Goal: Task Accomplishment & Management: Complete application form

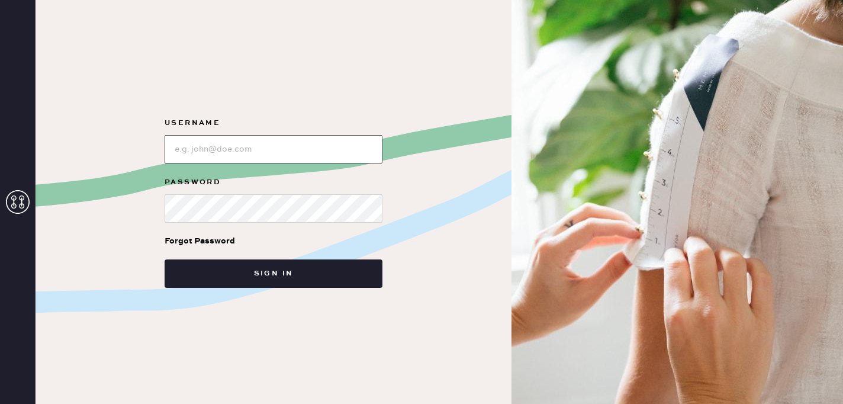
type input "reformationsouthcoastplaza"
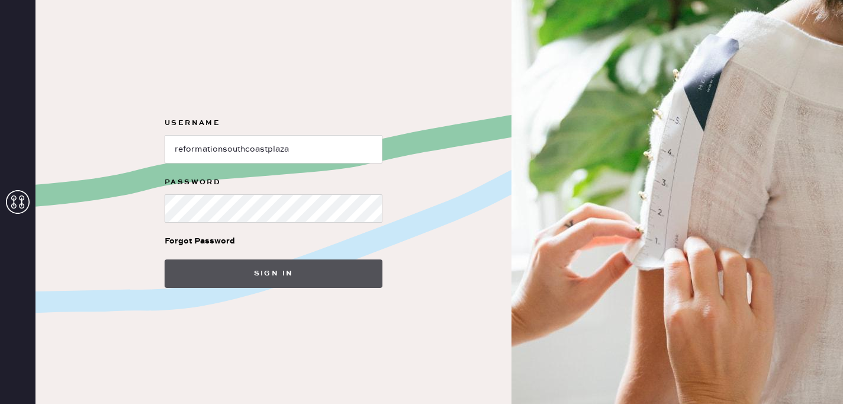
click at [254, 270] on button "Sign in" at bounding box center [274, 273] width 218 height 28
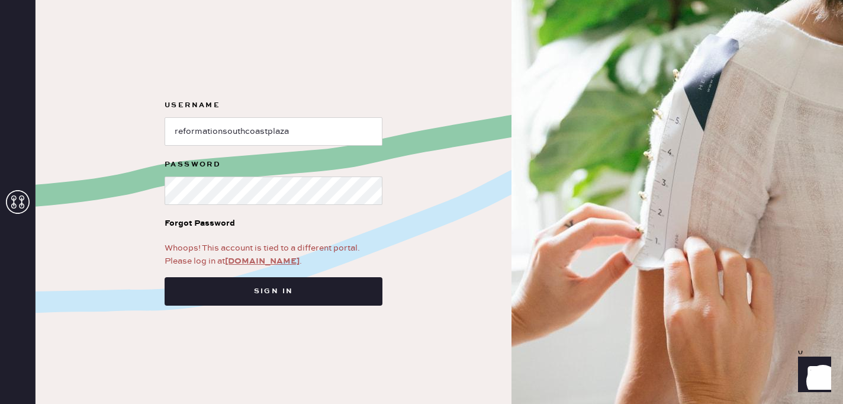
click at [251, 259] on link "[DOMAIN_NAME]" at bounding box center [262, 261] width 75 height 11
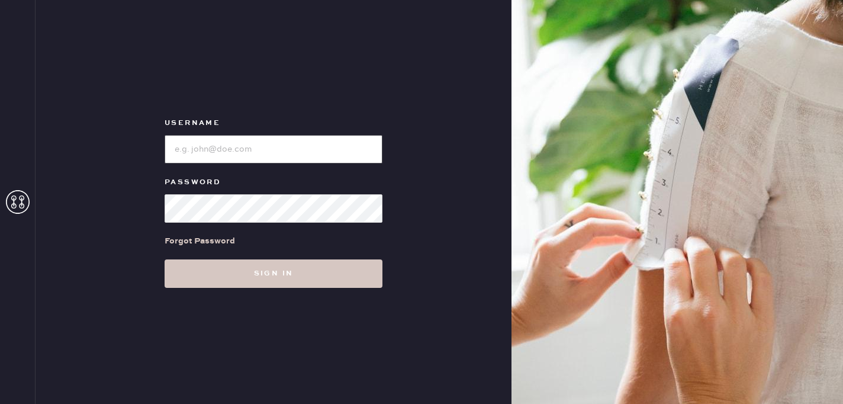
type input "reformationsouthcoastplaza"
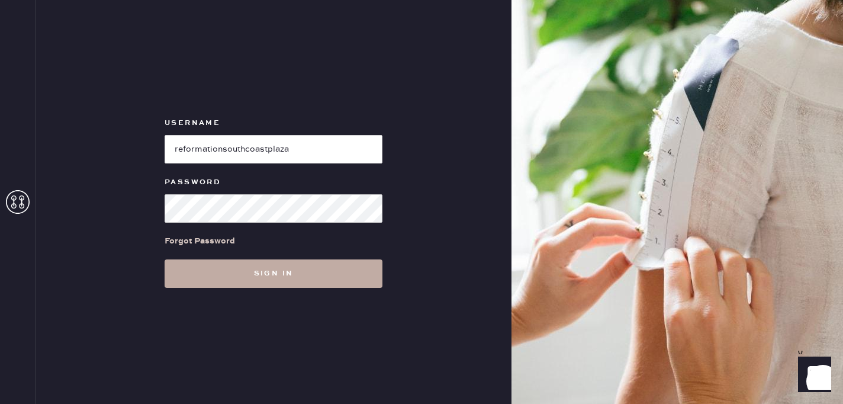
click at [254, 264] on button "Sign in" at bounding box center [274, 273] width 218 height 28
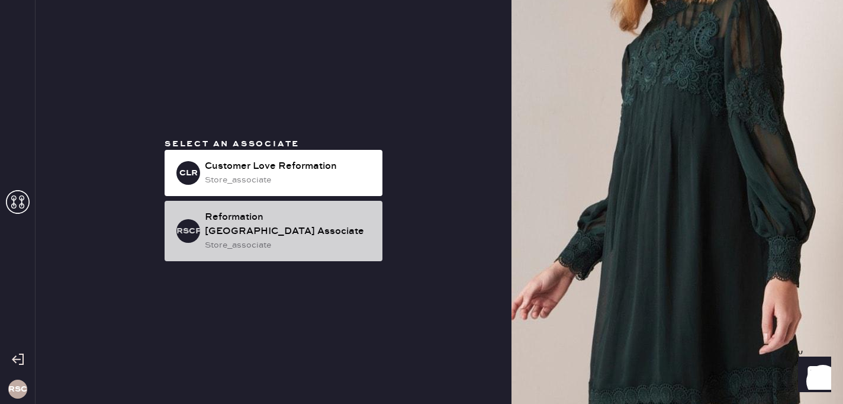
click at [273, 227] on div "Reformation South Coast Plaza Associate" at bounding box center [289, 224] width 168 height 28
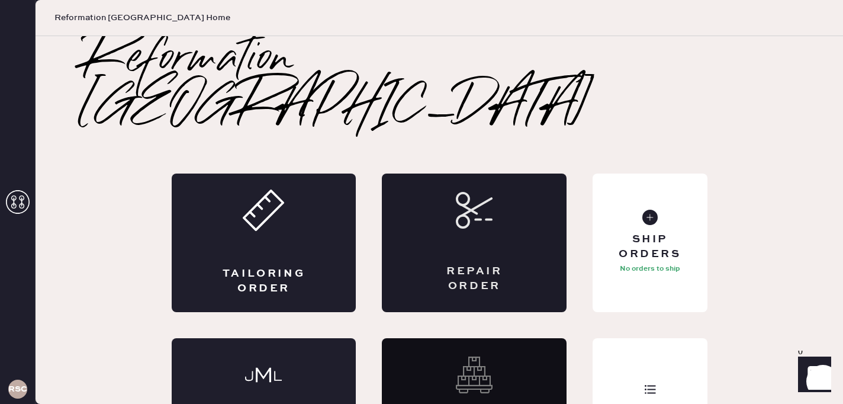
click at [509, 200] on div "Repair Order" at bounding box center [474, 243] width 185 height 139
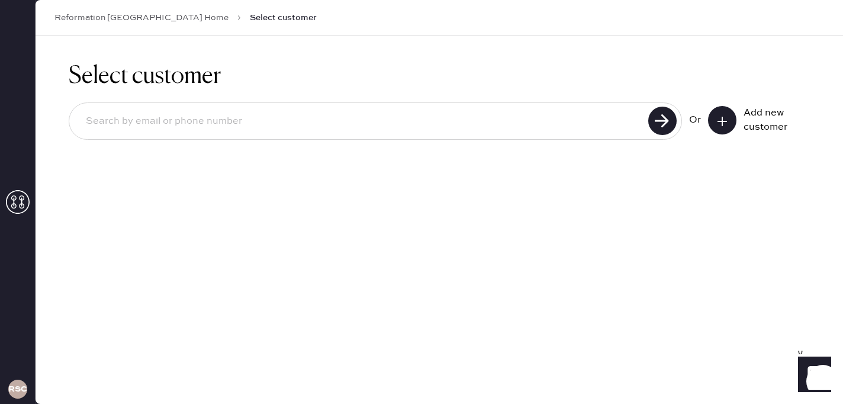
click at [721, 123] on icon at bounding box center [723, 121] width 12 height 12
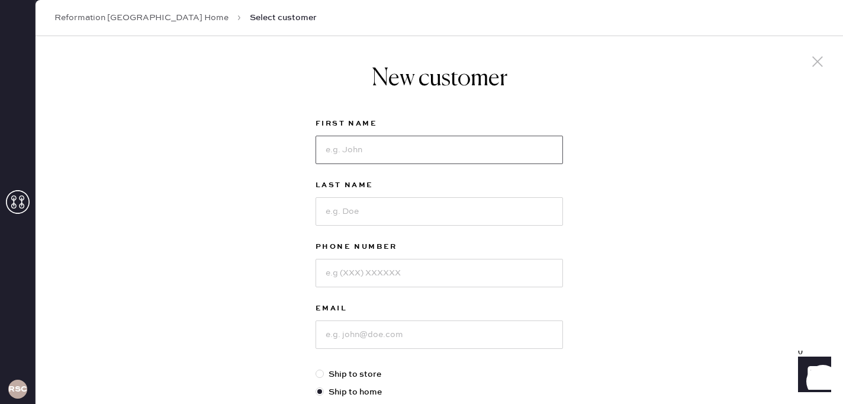
click at [444, 153] on input at bounding box center [440, 150] width 248 height 28
type input "Emily"
click at [390, 209] on input at bounding box center [440, 211] width 248 height 28
type input "Chin"
click at [366, 267] on input at bounding box center [440, 273] width 248 height 28
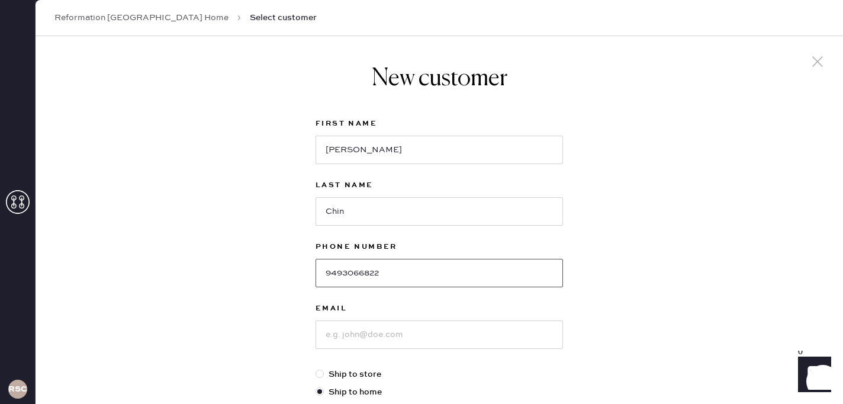
type input "9493066822"
click at [358, 337] on input at bounding box center [440, 334] width 248 height 28
type input "emilyschin@icloud.com"
click at [655, 317] on div "New customer First Name Emily Last Name Chin Phone Number 9493066822 Email emil…" at bounding box center [440, 403] width 808 height 734
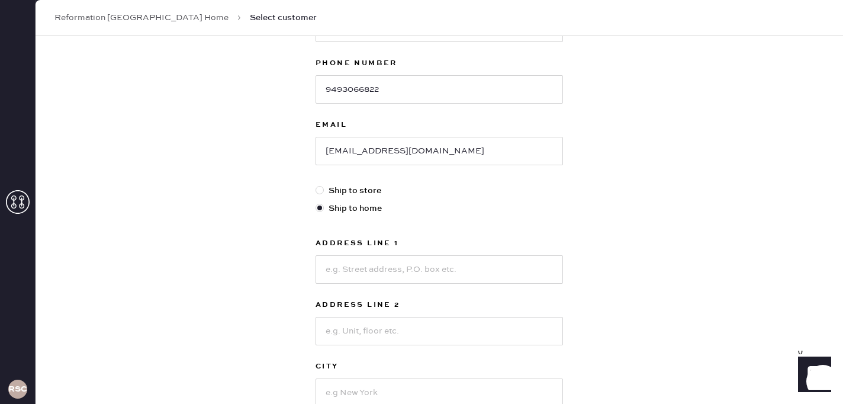
scroll to position [213, 0]
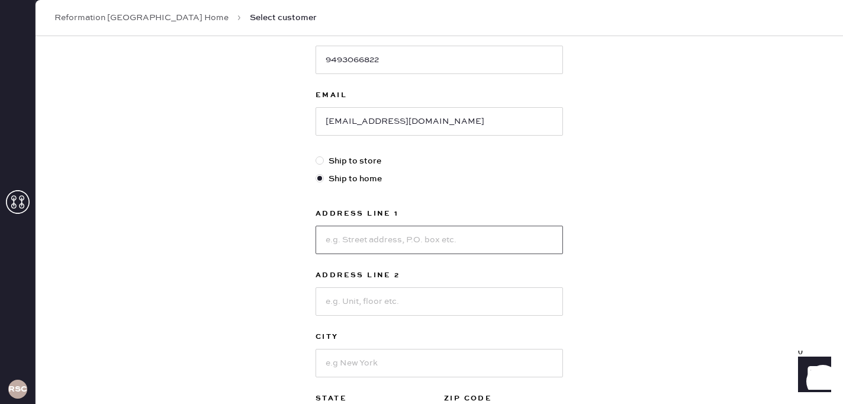
click at [469, 246] on input at bounding box center [440, 240] width 248 height 28
type input "26021 Glen Canyon Dr"
click at [396, 360] on input at bounding box center [440, 363] width 248 height 28
type input "Laguna Hills"
click at [757, 335] on div "New customer First Name Emily Last Name Chin Phone Number 9493066822 Email emil…" at bounding box center [440, 190] width 808 height 734
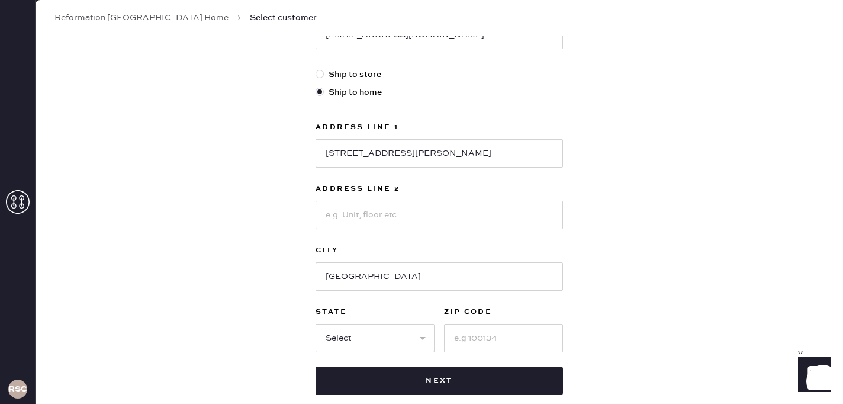
scroll to position [332, 0]
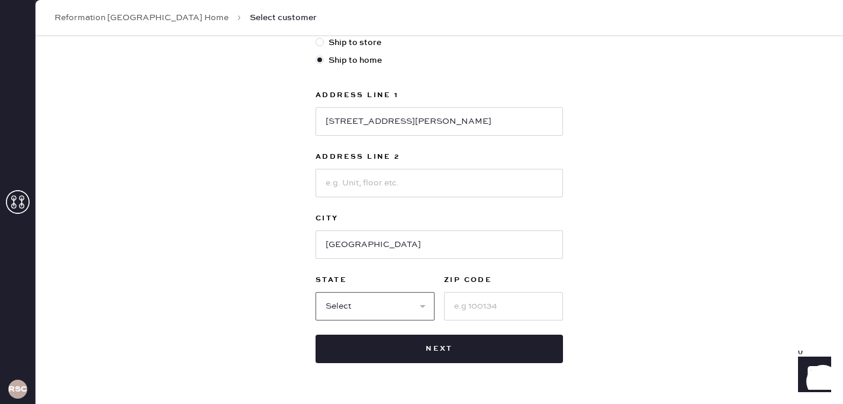
click at [356, 316] on select "Select AK AL AR AZ CA CO CT DC DE FL GA HI IA ID IL IN KS KY LA MA MD ME MI MN …" at bounding box center [375, 306] width 119 height 28
select select "CA"
click at [316, 292] on select "Select AK AL AR AZ CA CO CT DC DE FL GA HI IA ID IL IN KS KY LA MA MD ME MI MN …" at bounding box center [375, 306] width 119 height 28
click at [479, 306] on input at bounding box center [503, 306] width 119 height 28
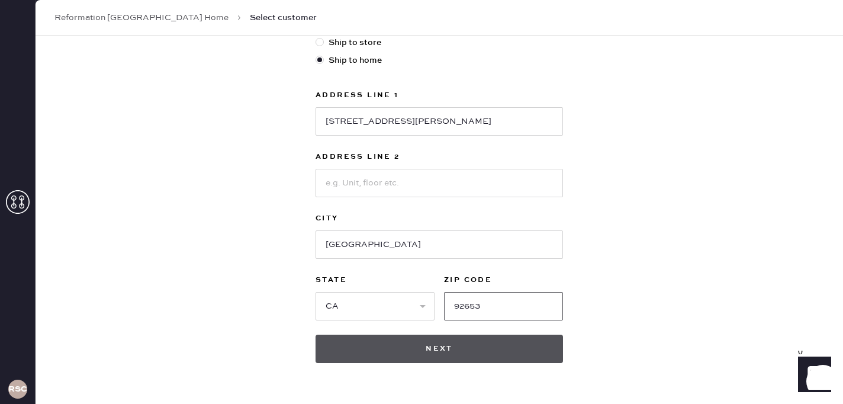
type input "92653"
click at [510, 348] on button "Next" at bounding box center [440, 349] width 248 height 28
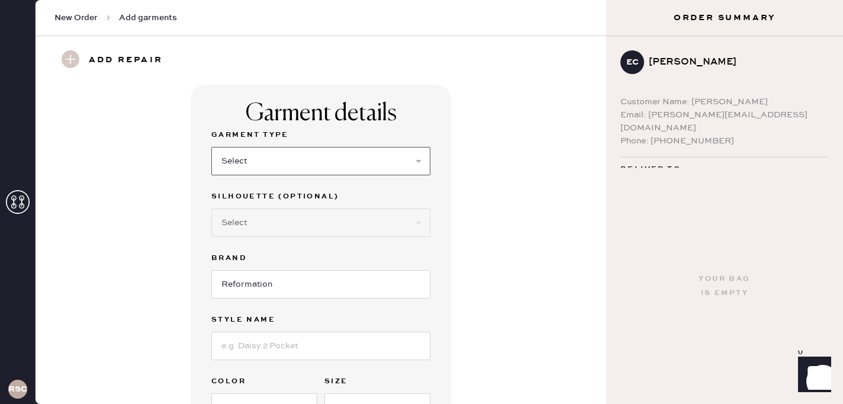
click at [367, 158] on select "Select Basic Skirt Jeans Leggings Pants Shorts Basic Sleeved Dress Basic Sleeve…" at bounding box center [320, 161] width 219 height 28
select select "13"
click at [211, 147] on select "Select Basic Skirt Jeans Leggings Pants Shorts Basic Sleeved Dress Basic Sleeve…" at bounding box center [320, 161] width 219 height 28
click at [337, 227] on select "Select Maxi Skirt Midi Skirt Mini Skirt Other" at bounding box center [320, 222] width 219 height 28
select select "20"
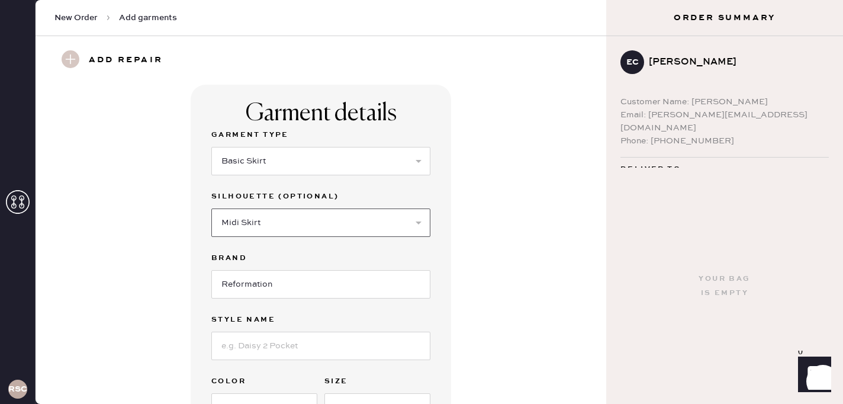
click at [211, 208] on select "Select Maxi Skirt Midi Skirt Mini Skirt Other" at bounding box center [320, 222] width 219 height 28
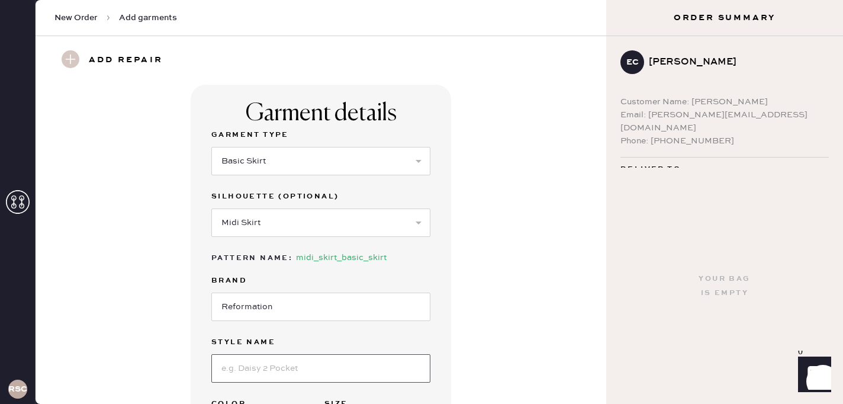
click at [363, 361] on input at bounding box center [320, 368] width 219 height 28
type input "Zoe Skirt"
click at [534, 356] on div "Garment details Garment Type Select Basic Skirt Jeans Leggings Pants Shorts Bas…" at bounding box center [321, 303] width 528 height 436
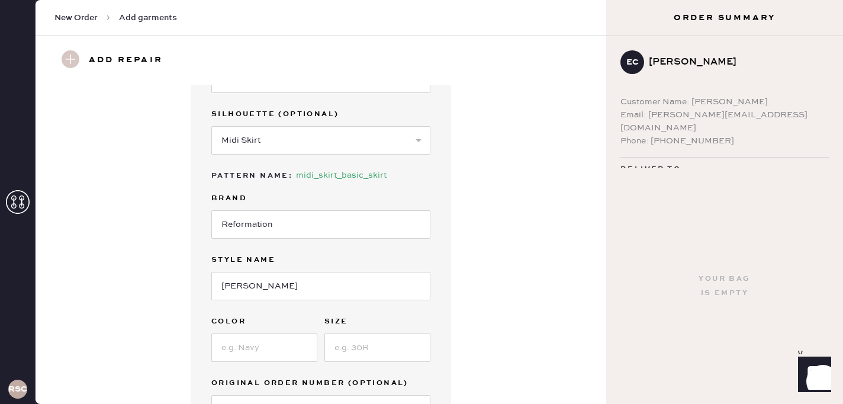
scroll to position [95, 0]
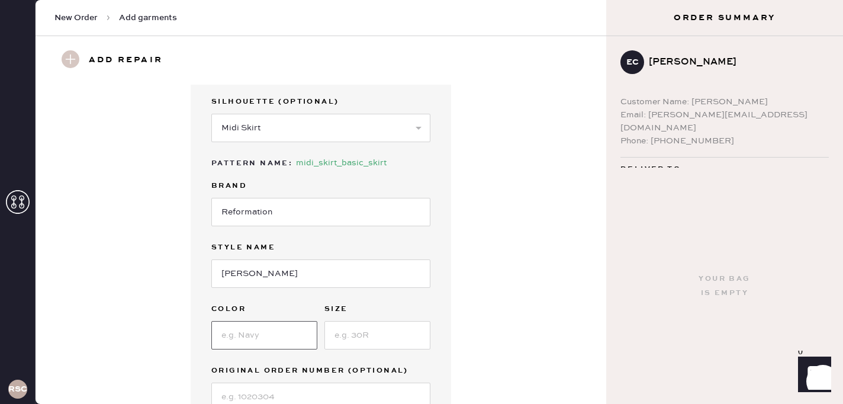
click at [261, 333] on input at bounding box center [264, 335] width 106 height 28
type input "Blue Daisy"
click at [343, 341] on input at bounding box center [378, 335] width 106 height 28
type input "2"
click at [526, 358] on div "Garment details Garment Type Select Basic Skirt Jeans Leggings Pants Shorts Bas…" at bounding box center [321, 208] width 528 height 436
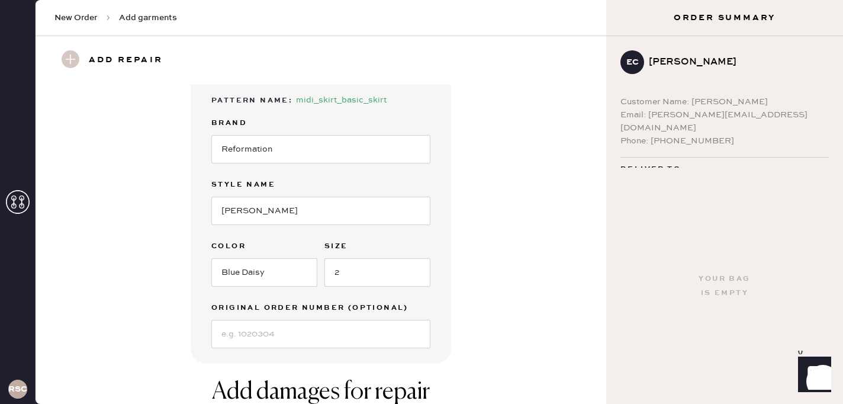
scroll to position [166, 0]
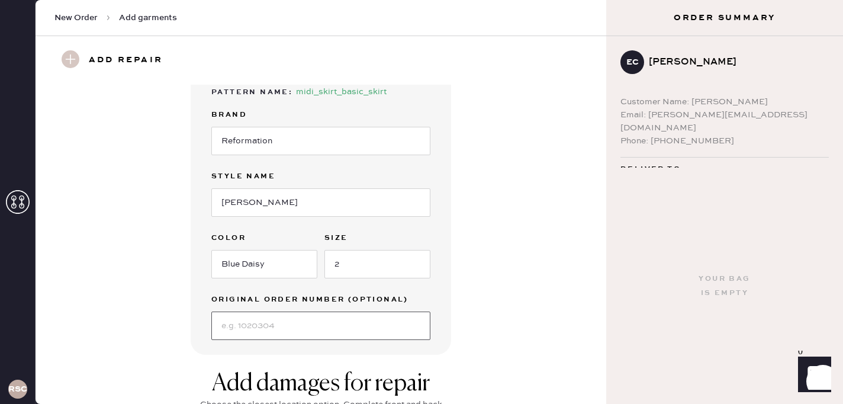
click at [340, 331] on input at bounding box center [320, 326] width 219 height 28
type input "S29539768"
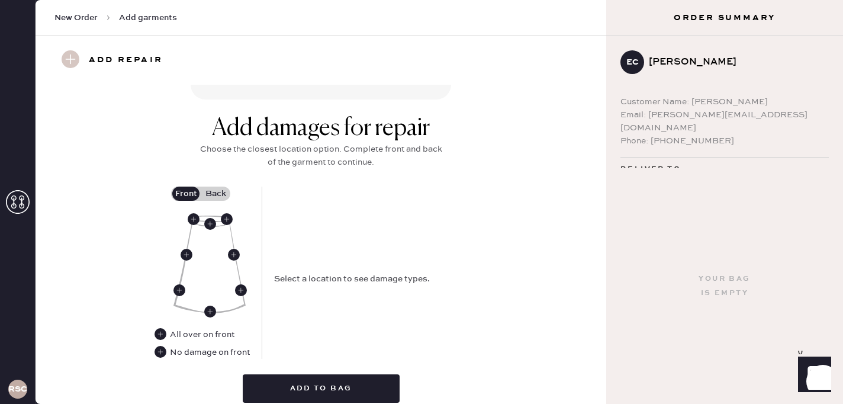
scroll to position [403, 0]
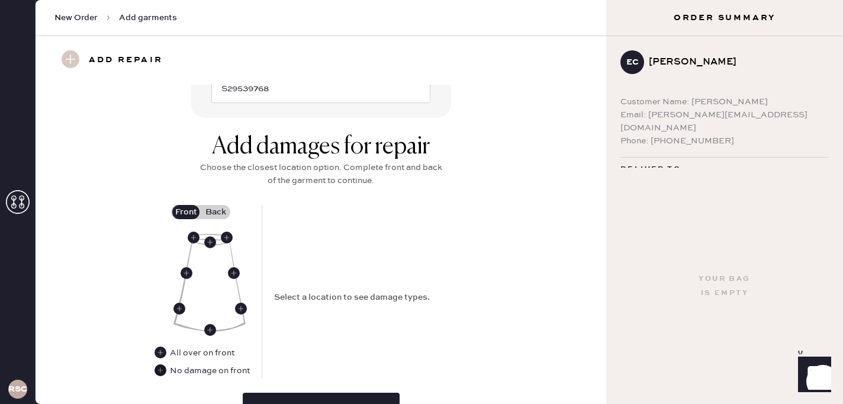
click at [157, 370] on use at bounding box center [161, 370] width 12 height 12
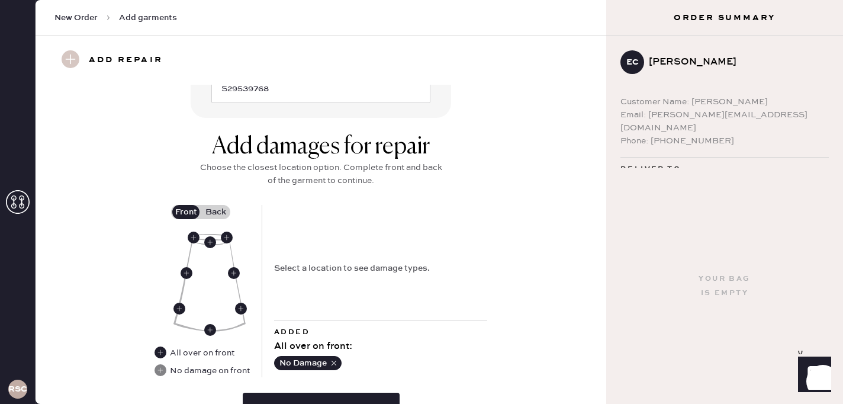
click at [217, 206] on label "Back" at bounding box center [216, 212] width 30 height 14
click at [216, 212] on input "Back" at bounding box center [216, 212] width 0 height 0
click at [208, 243] on use at bounding box center [210, 242] width 12 height 12
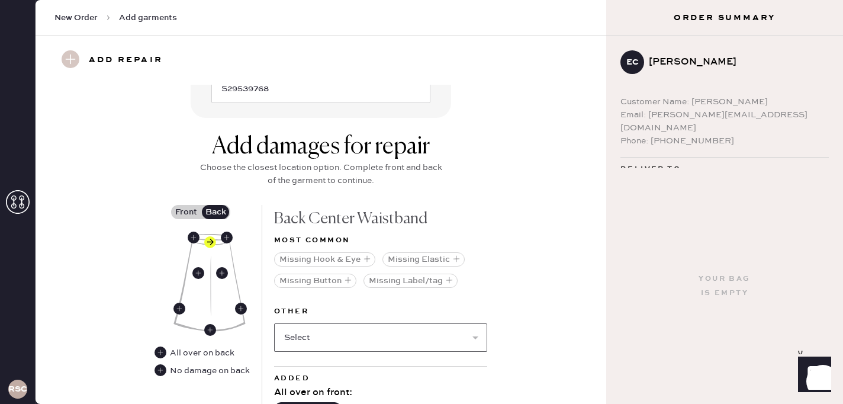
click at [363, 329] on select "Select Broken / Ripped Hem Broken Beads Broken Belt Loop Broken Button Broken E…" at bounding box center [380, 337] width 213 height 28
select select "1301"
click at [274, 323] on select "Select Broken / Ripped Hem Broken Beads Broken Belt Loop Broken Button Broken E…" at bounding box center [380, 337] width 213 height 28
select select
click at [531, 319] on div "Add damages for repair Choose the closest location option. Complete front and b…" at bounding box center [321, 322] width 528 height 379
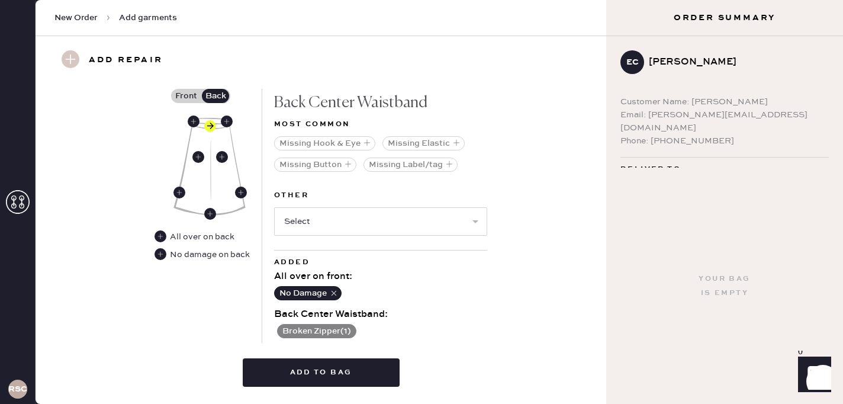
scroll to position [545, 0]
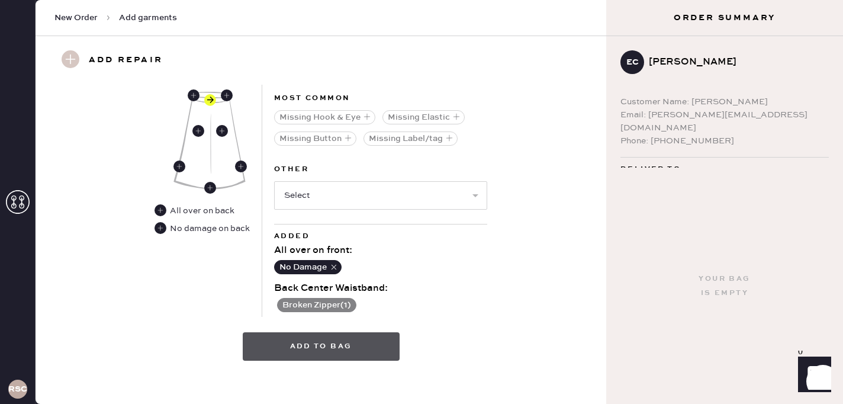
click at [308, 352] on button "Add to bag" at bounding box center [321, 346] width 157 height 28
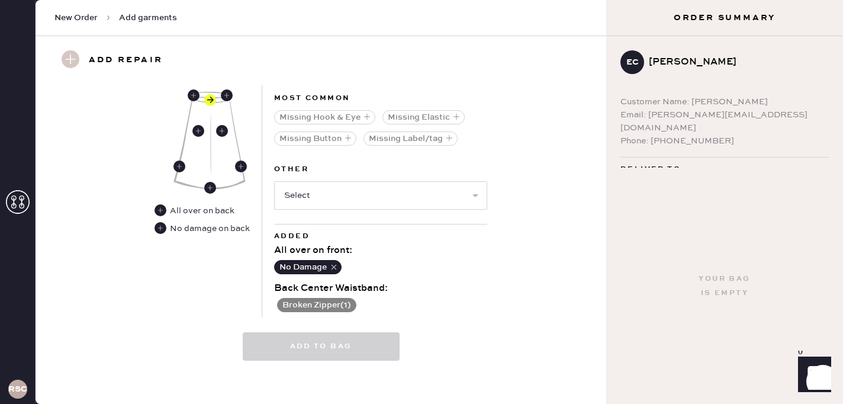
select select
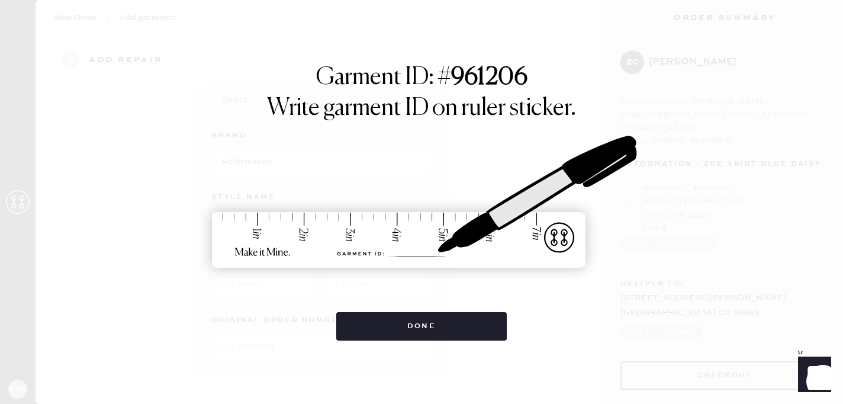
scroll to position [122, 0]
click at [685, 325] on div "Garment ID: # 961206 Write garment ID on ruler sticker. Done" at bounding box center [422, 201] width 586 height 277
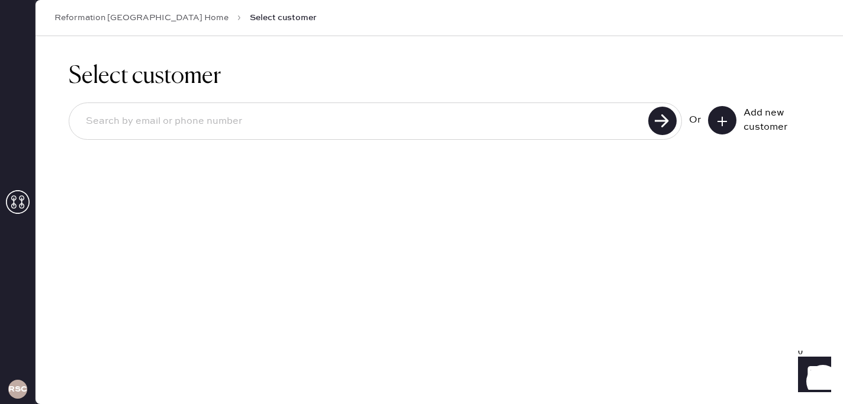
click at [769, 271] on div "Select customer Or Add new customer" at bounding box center [440, 220] width 808 height 368
click at [721, 119] on icon at bounding box center [723, 121] width 12 height 12
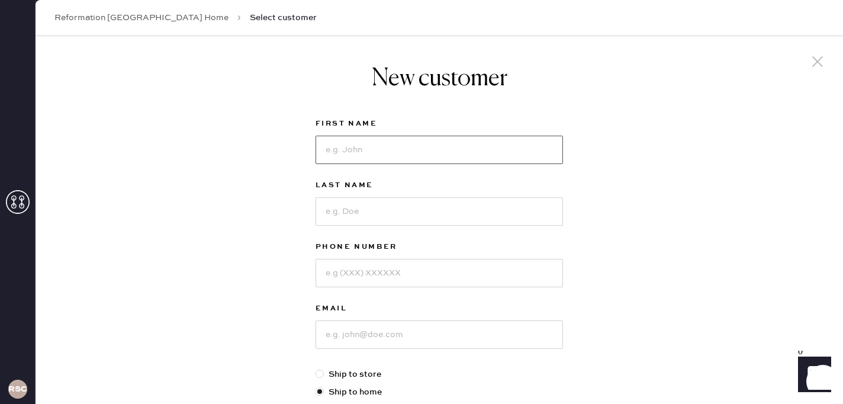
click at [342, 163] on input at bounding box center [440, 150] width 248 height 28
type input "Emily"
click at [328, 209] on input at bounding box center [440, 211] width 248 height 28
type input "Chin"
click at [345, 274] on input at bounding box center [440, 273] width 248 height 28
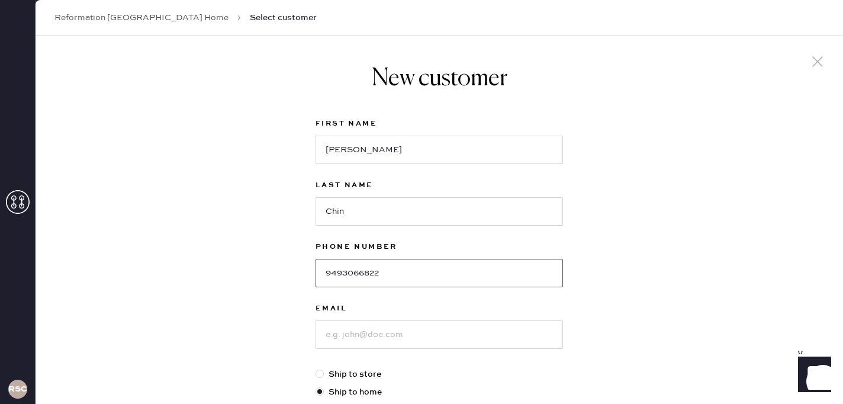
type input "9493066822"
click at [606, 278] on div "New customer First Name Emily Last Name Chin Phone Number 9493066822 Email Ship…" at bounding box center [440, 403] width 808 height 734
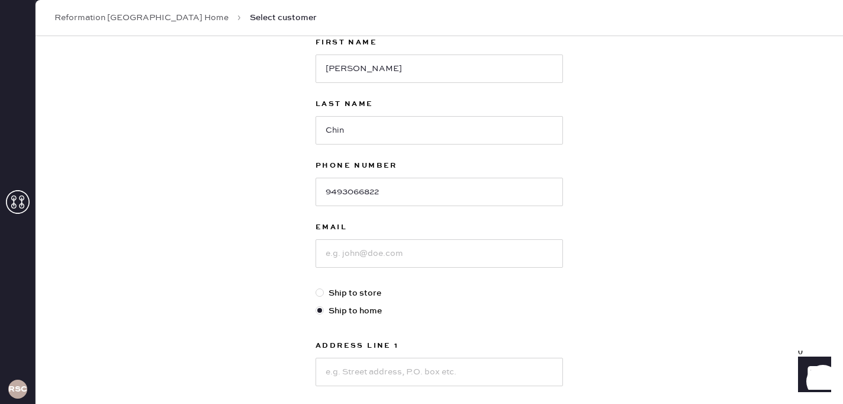
scroll to position [95, 0]
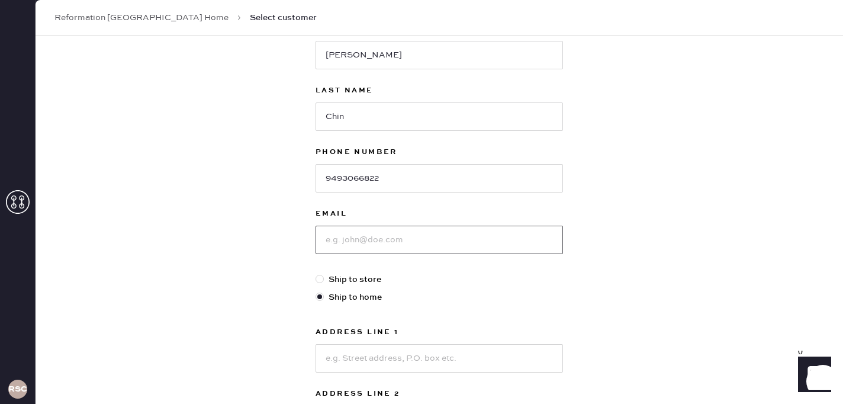
click at [367, 236] on input at bounding box center [440, 240] width 248 height 28
type input "emilyschin@icloud.com"
click at [368, 348] on input at bounding box center [440, 358] width 248 height 28
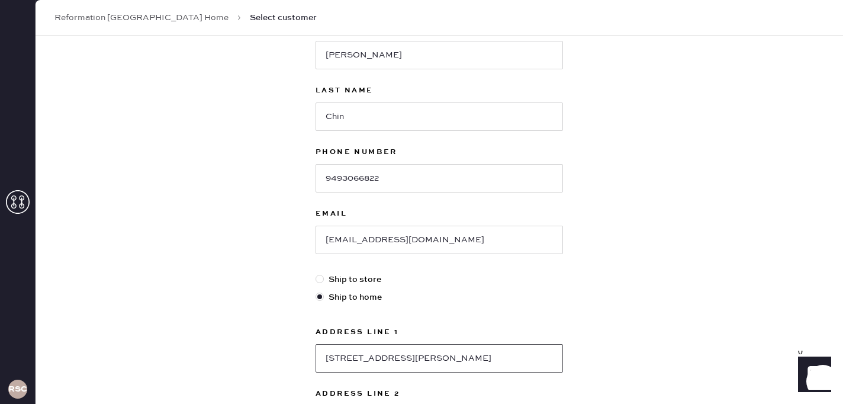
type input "26021 Glen Canyon Dr"
click at [604, 359] on div "New customer First Name Emily Last Name Chin Phone Number 9493066822 Email emil…" at bounding box center [440, 308] width 808 height 734
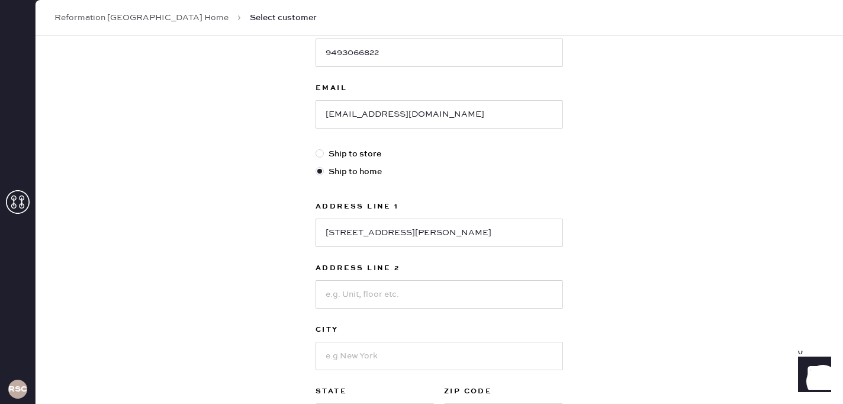
scroll to position [237, 0]
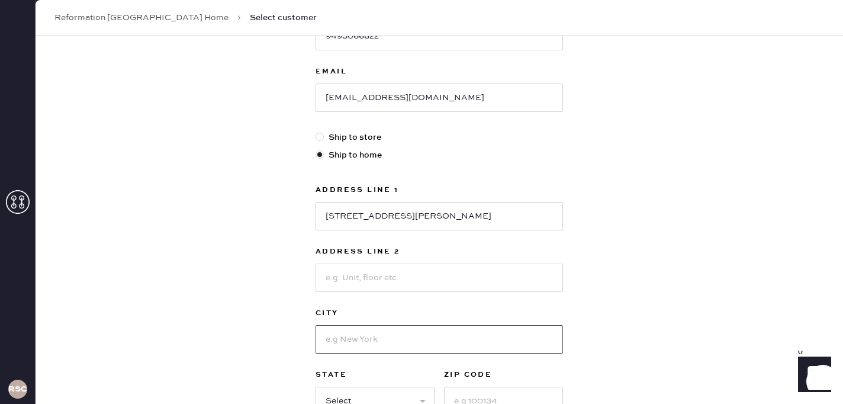
click at [425, 341] on input at bounding box center [440, 339] width 248 height 28
type input "Laguna Hills"
click at [391, 390] on select "Select AK AL AR AZ CA CO CT DC DE FL GA HI IA ID IL IN KS KY LA MA MD ME MI MN …" at bounding box center [375, 401] width 119 height 28
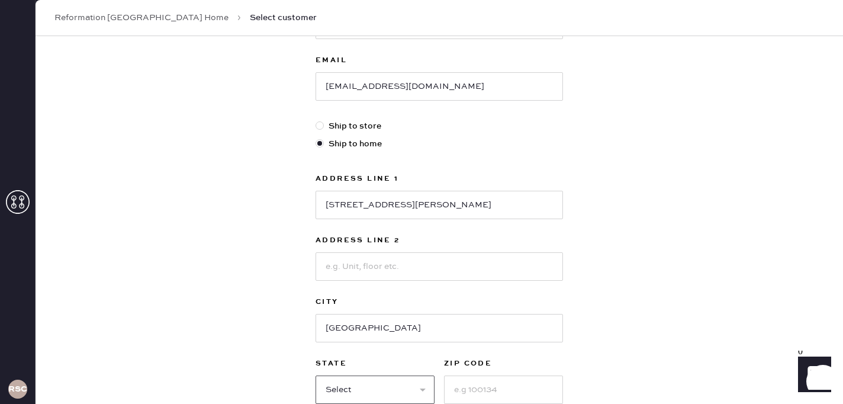
select select "CA"
click at [316, 376] on select "Select AK AL AR AZ CA CO CT DC DE FL GA HI IA ID IL IN KS KY LA MA MD ME MI MN …" at bounding box center [375, 390] width 119 height 28
click at [474, 386] on input at bounding box center [503, 390] width 119 height 28
type input "92653"
click at [649, 386] on div "New customer First Name Emily Last Name Chin Phone Number 9493066822 Email emil…" at bounding box center [440, 155] width 808 height 734
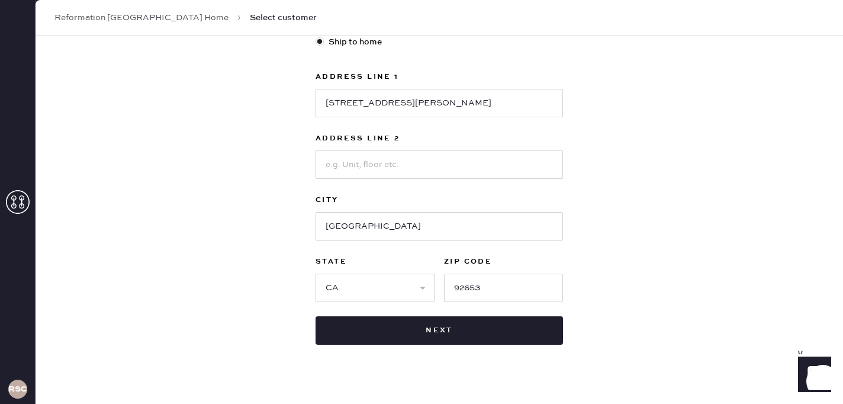
scroll to position [367, 0]
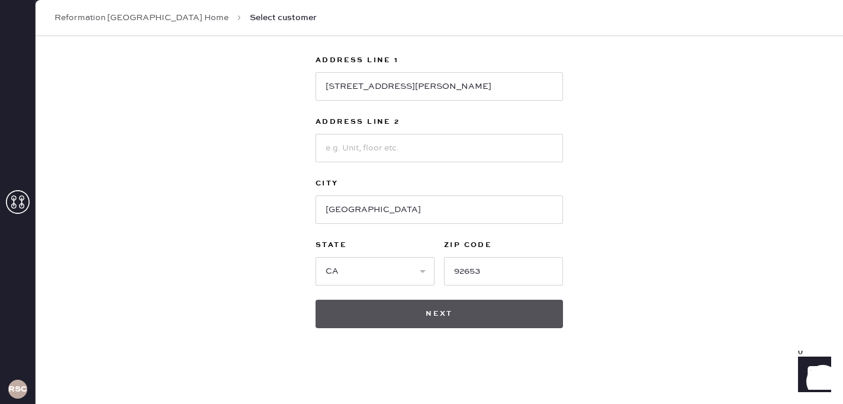
click at [512, 325] on button "Next" at bounding box center [440, 314] width 248 height 28
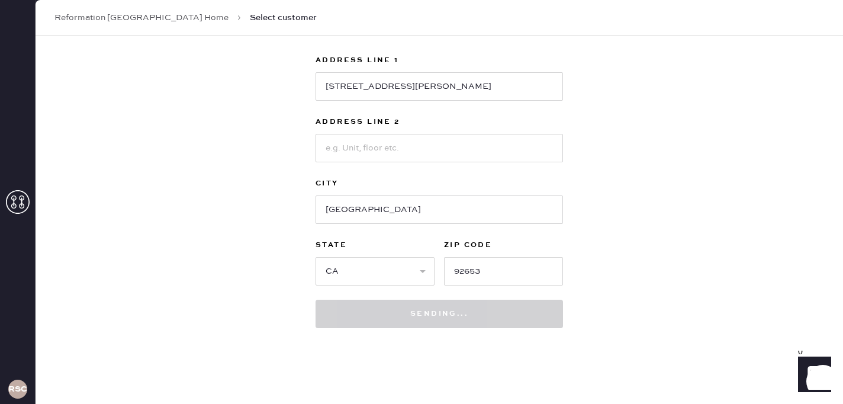
scroll to position [402, 0]
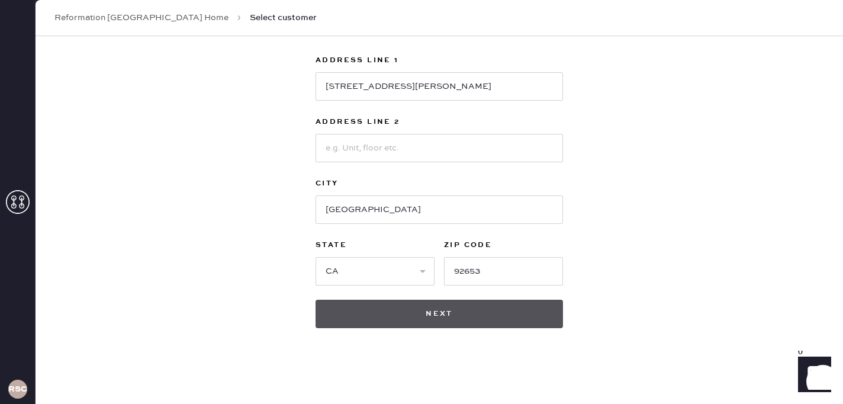
click at [397, 319] on button "Next" at bounding box center [440, 314] width 248 height 28
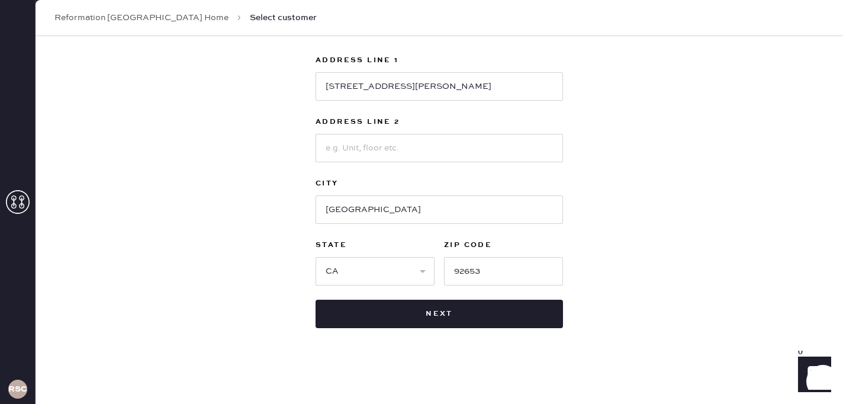
click at [670, 185] on div "New customer First Name Emily Last Name Chin Phone Number 9493066822 Phone numb…" at bounding box center [440, 19] width 808 height 770
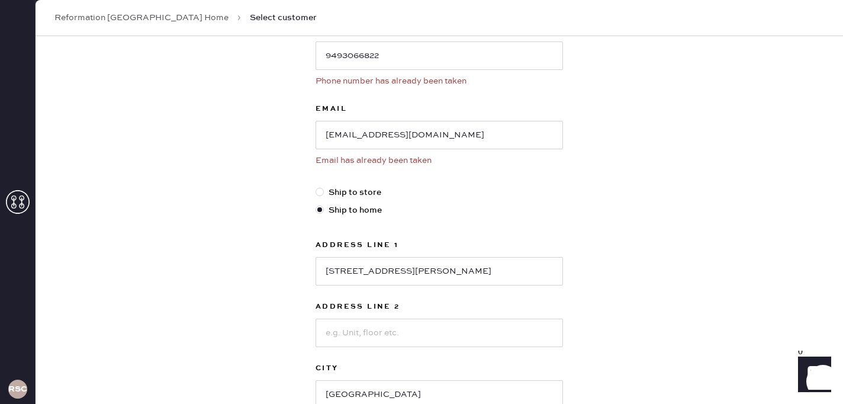
scroll to position [189, 0]
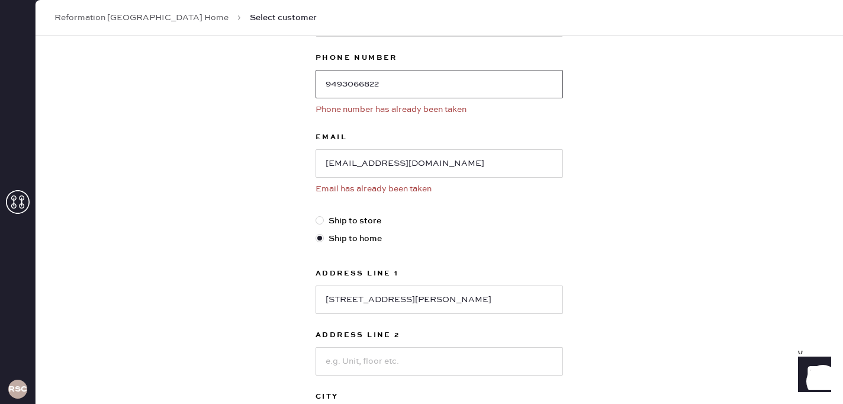
drag, startPoint x: 395, startPoint y: 85, endPoint x: 280, endPoint y: 83, distance: 114.9
click at [280, 83] on div "New customer First Name Emily Last Name Chin Phone Number 9493066822 Phone numb…" at bounding box center [440, 232] width 808 height 770
click at [238, 104] on div "New customer First Name Emily Last Name Chin Phone Number 9493066822 Phone numb…" at bounding box center [440, 232] width 808 height 770
click at [245, 8] on div "Reformation South Coast Plaza Home Select customer" at bounding box center [440, 18] width 808 height 36
click at [250, 15] on span "Select customer" at bounding box center [283, 18] width 67 height 12
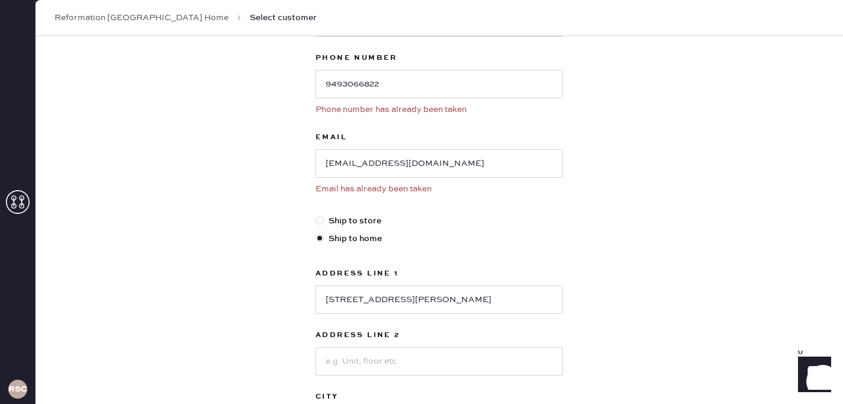
click at [243, 118] on div "New customer First Name Emily Last Name Chin Phone Number 9493066822 Phone numb…" at bounding box center [440, 232] width 808 height 770
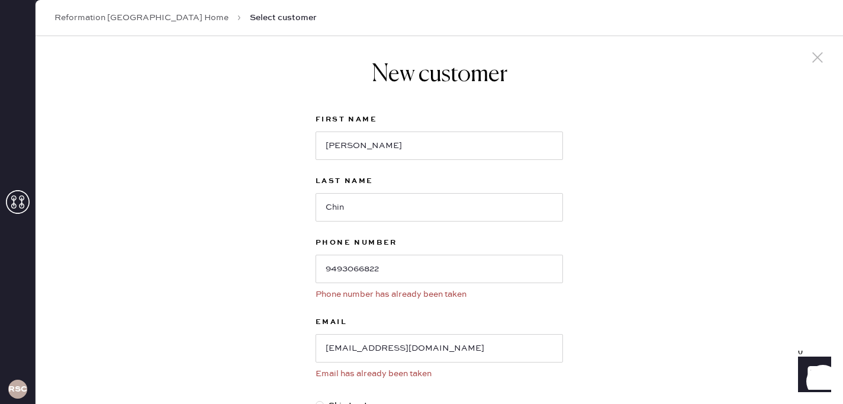
scroll to position [0, 0]
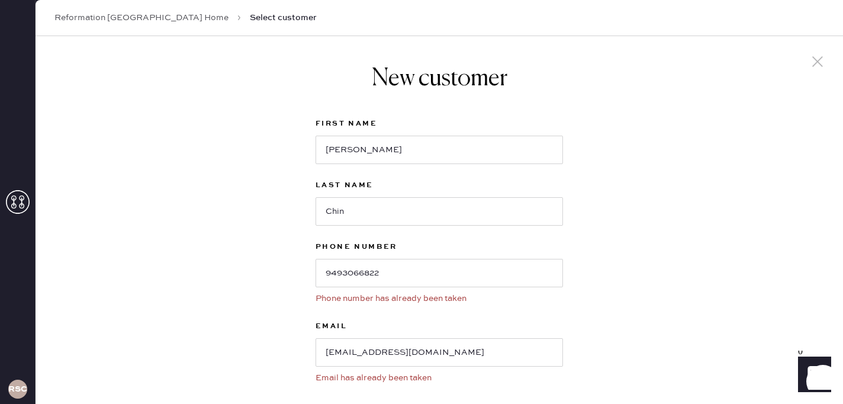
click at [819, 62] on use at bounding box center [818, 61] width 11 height 11
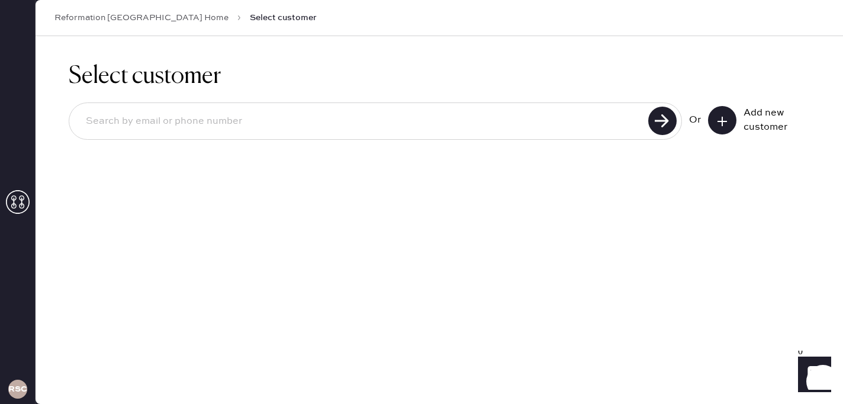
click at [312, 131] on input at bounding box center [360, 121] width 569 height 27
click at [107, 21] on link "Reformation South Coast Plaza Home" at bounding box center [141, 18] width 174 height 12
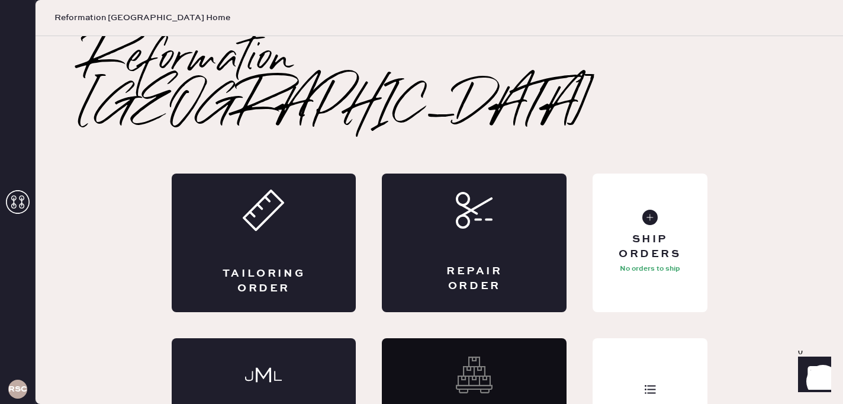
click at [749, 69] on div "Reformation South Coast Plaza Tailoring Order Repair Order Monogram Order Reviv…" at bounding box center [440, 256] width 808 height 441
click at [482, 200] on div "Repair Order" at bounding box center [474, 243] width 185 height 139
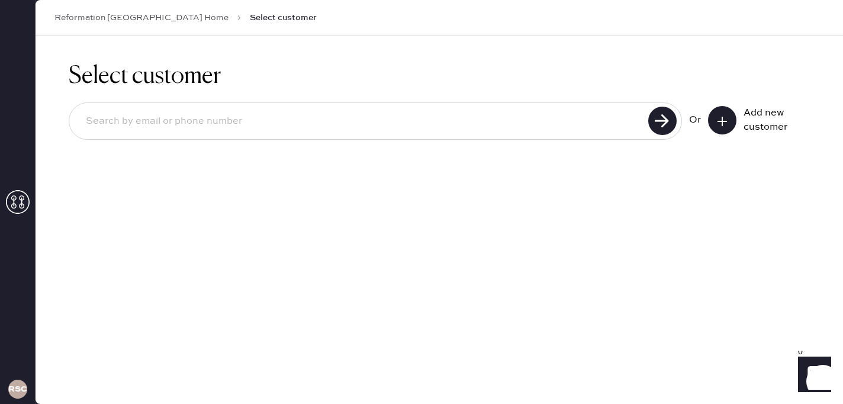
click at [284, 122] on input at bounding box center [360, 121] width 569 height 27
paste input "9493066822"
type input "9493066822"
click at [671, 129] on use at bounding box center [663, 121] width 28 height 28
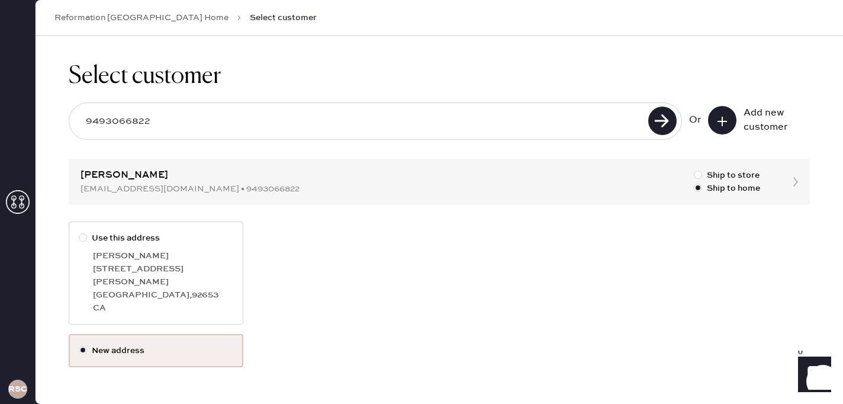
click at [175, 252] on div "Emily Chin" at bounding box center [163, 255] width 140 height 13
click at [79, 232] on input "Use this address" at bounding box center [79, 232] width 1 height 1
radio input "true"
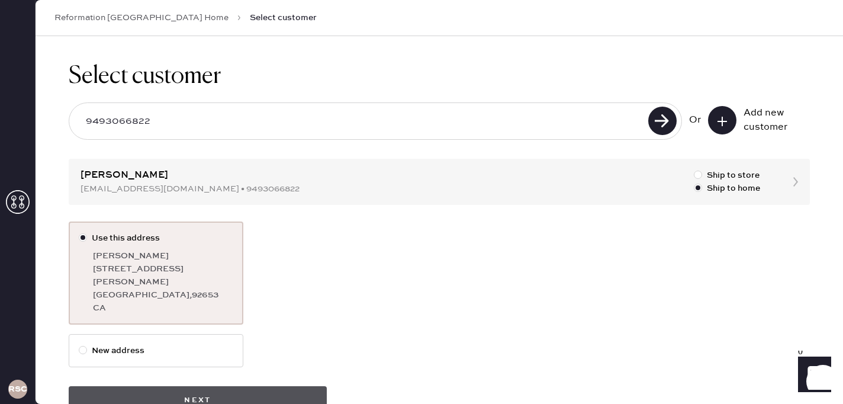
click at [252, 386] on button "Next" at bounding box center [198, 400] width 258 height 28
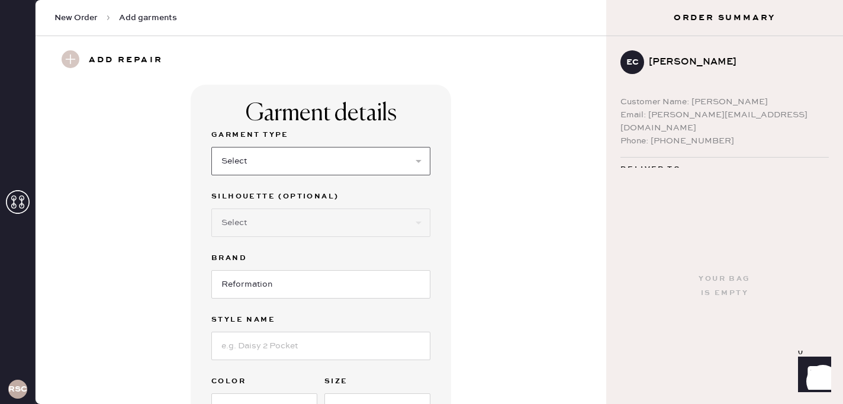
click at [367, 173] on select "Select Basic Skirt Jeans Leggings Pants Shorts Basic Sleeved Dress Basic Sleeve…" at bounding box center [320, 161] width 219 height 28
select select "13"
click at [211, 147] on select "Select Basic Skirt Jeans Leggings Pants Shorts Basic Sleeved Dress Basic Sleeve…" at bounding box center [320, 161] width 219 height 28
click at [347, 223] on select "Select Maxi Skirt Midi Skirt Mini Skirt Other" at bounding box center [320, 222] width 219 height 28
select select "20"
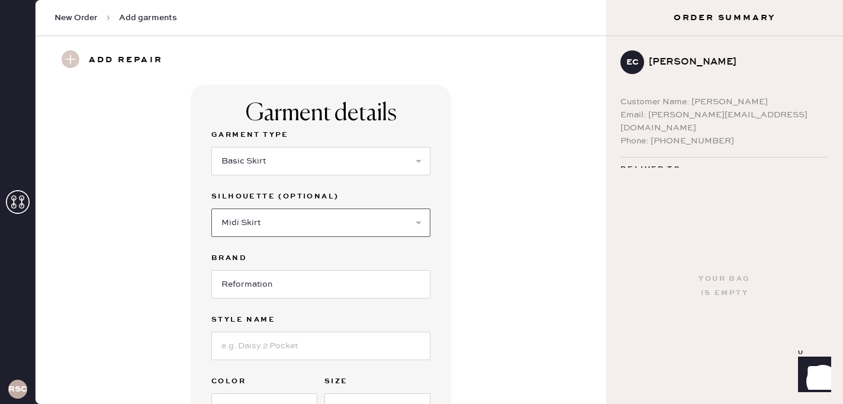
click at [211, 208] on select "Select Maxi Skirt Midi Skirt Mini Skirt Other" at bounding box center [320, 222] width 219 height 28
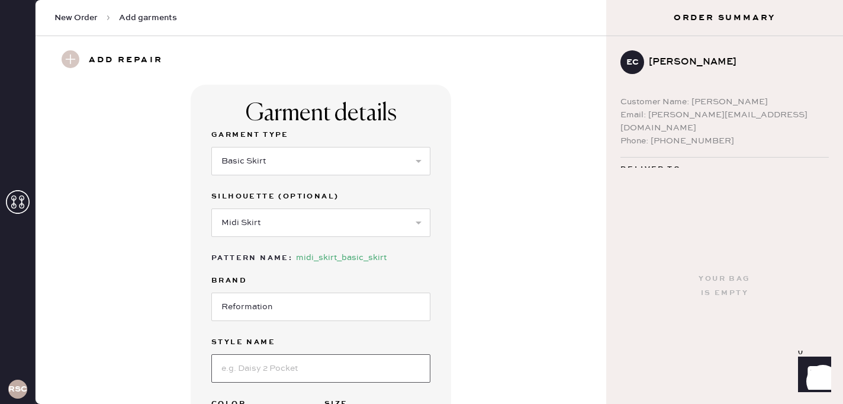
click at [313, 367] on input at bounding box center [320, 368] width 219 height 28
type input "Zoe SKirt"
click at [461, 346] on div "Garment details Garment Type Select Basic Skirt Jeans Leggings Pants Shorts Bas…" at bounding box center [321, 303] width 528 height 436
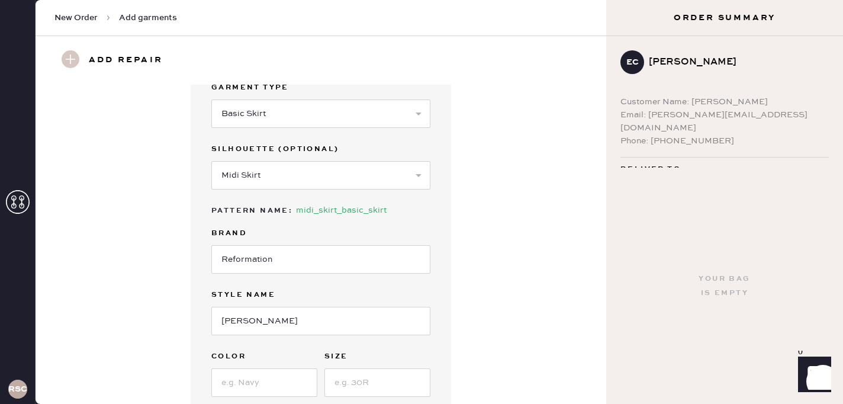
scroll to position [71, 0]
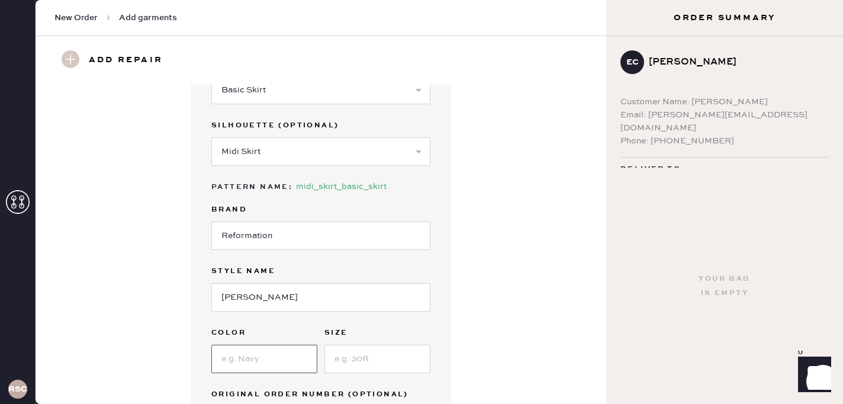
click at [268, 360] on input at bounding box center [264, 359] width 106 height 28
type input "Blue Daisy"
click at [350, 354] on input at bounding box center [378, 359] width 106 height 28
type input "2"
click at [512, 360] on div "Garment details Garment Type Select Basic Skirt Jeans Leggings Pants Shorts Bas…" at bounding box center [321, 232] width 528 height 436
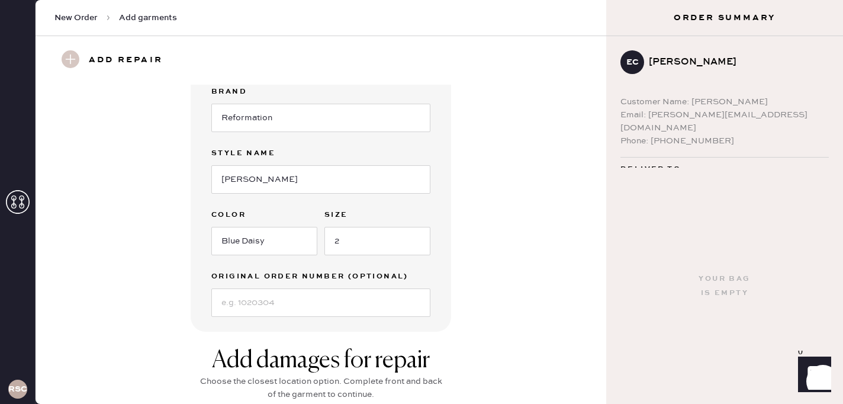
scroll to position [190, 0]
click at [346, 304] on input at bounding box center [320, 302] width 219 height 28
type input "S29539768"
click at [476, 314] on div "Garment details Garment Type Select Basic Skirt Jeans Leggings Pants Shorts Bas…" at bounding box center [321, 113] width 528 height 436
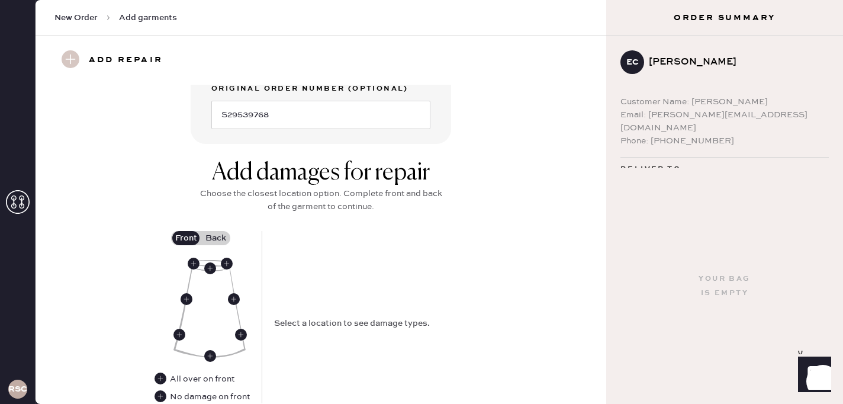
scroll to position [379, 0]
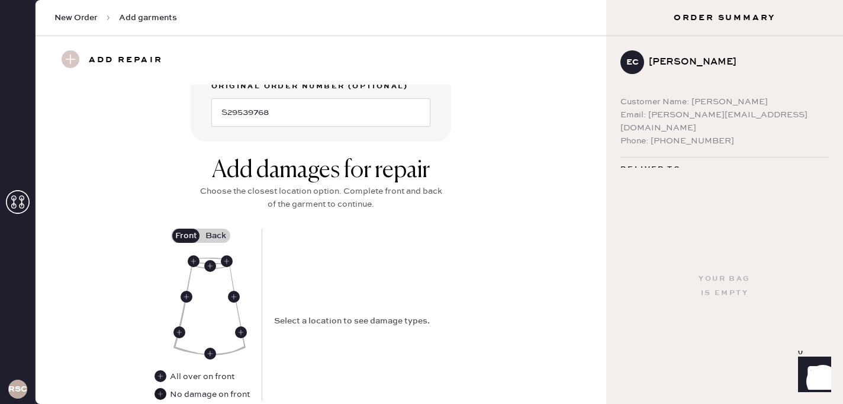
click at [164, 396] on use at bounding box center [161, 394] width 12 height 12
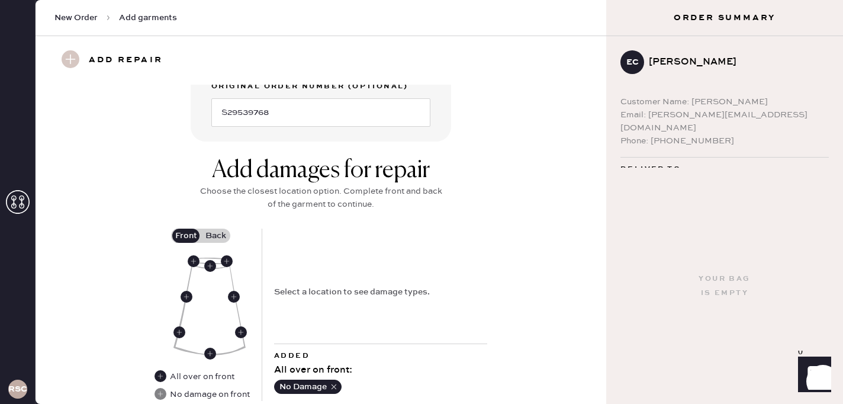
click at [220, 226] on div "Add damages for repair Choose the closest location option. Complete front and b…" at bounding box center [321, 192] width 249 height 72
click at [220, 234] on label "Back" at bounding box center [216, 236] width 30 height 14
click at [216, 236] on input "Back" at bounding box center [216, 236] width 0 height 0
click at [210, 265] on use at bounding box center [210, 266] width 12 height 12
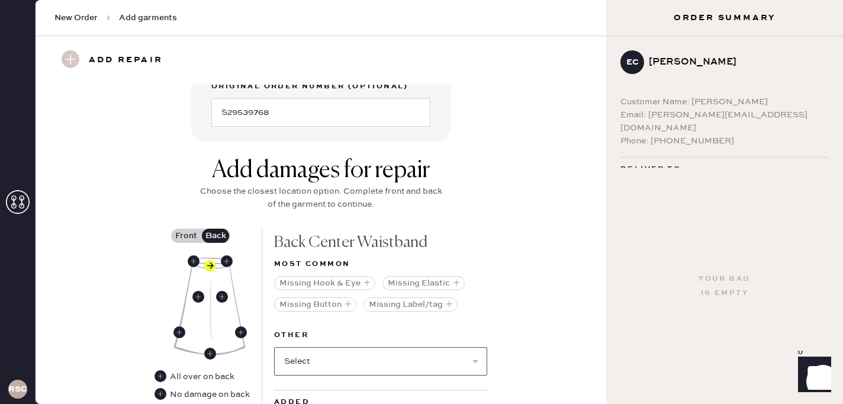
click at [342, 362] on select "Select Broken / Ripped Hem Broken Beads Broken Belt Loop Broken Button Broken E…" at bounding box center [380, 361] width 213 height 28
select select "1301"
click at [274, 347] on select "Select Broken / Ripped Hem Broken Beads Broken Belt Loop Broken Button Broken E…" at bounding box center [380, 361] width 213 height 28
select select
click at [559, 355] on div "Add damages for repair Choose the closest location option. Complete front and b…" at bounding box center [321, 345] width 528 height 379
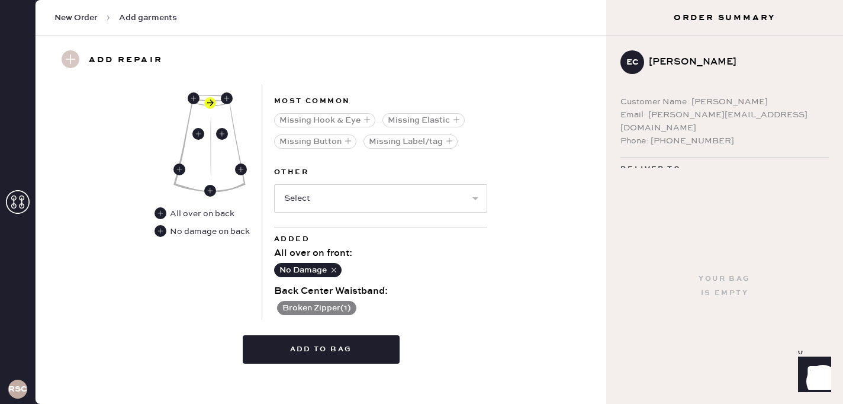
scroll to position [545, 0]
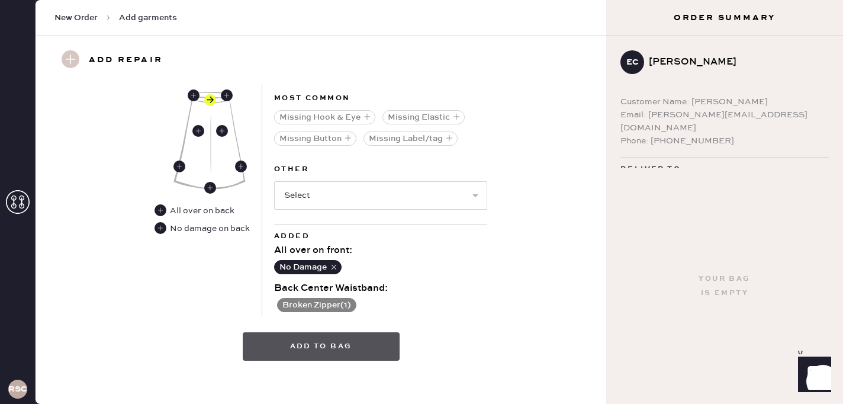
click at [301, 342] on button "Add to bag" at bounding box center [321, 346] width 157 height 28
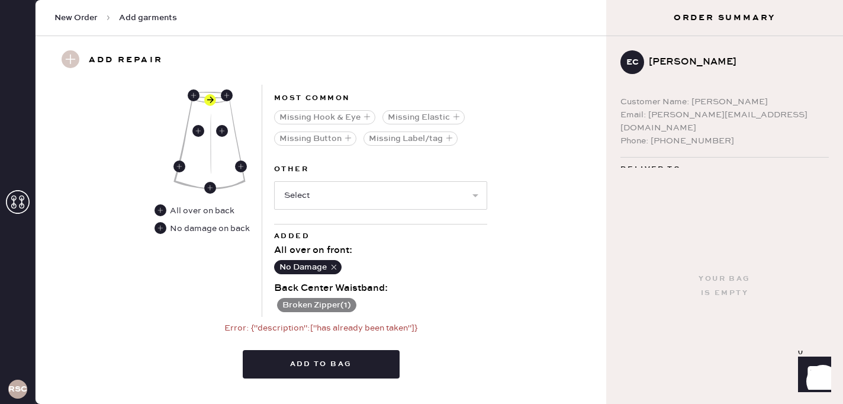
click at [456, 297] on div "Broken Zipper ( 1 )" at bounding box center [380, 304] width 213 height 17
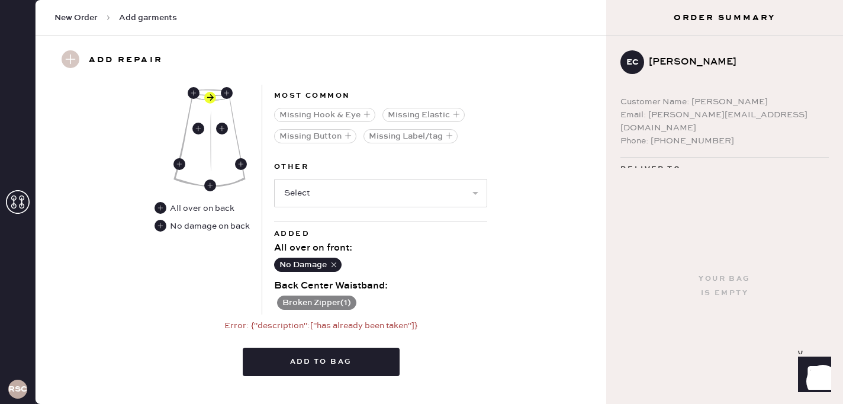
scroll to position [571, 0]
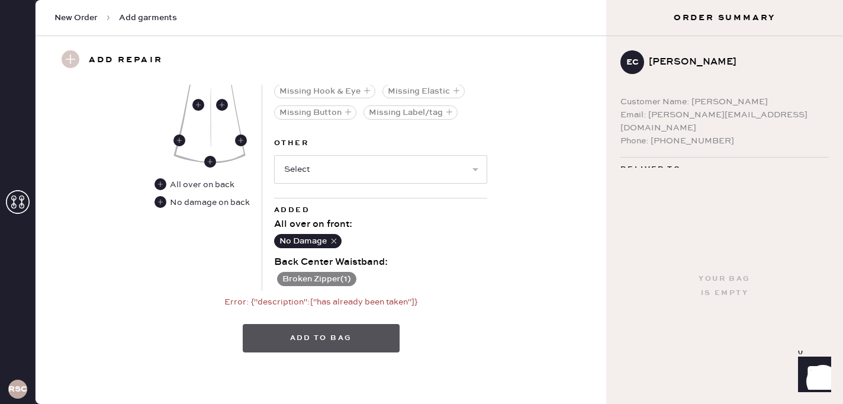
click at [344, 331] on button "Add to bag" at bounding box center [321, 338] width 157 height 28
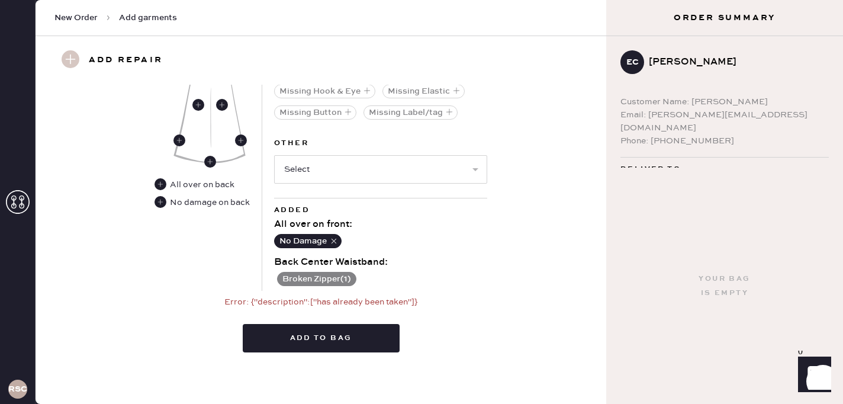
click at [518, 306] on div "Add damages for repair Choose the closest location option. Complete front and b…" at bounding box center [321, 162] width 528 height 397
click at [518, 303] on div "Add damages for repair Choose the closest location option. Complete front and b…" at bounding box center [321, 162] width 528 height 397
click at [529, 179] on div "Add damages for repair Choose the closest location option. Complete front and b…" at bounding box center [321, 162] width 528 height 397
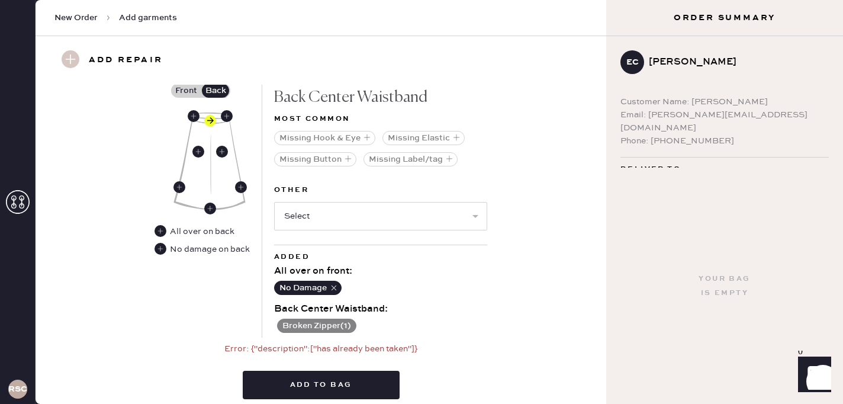
scroll to position [524, 0]
click at [595, 215] on div "Garment details Garment Type Select Basic Skirt Jeans Leggings Pants Shorts Bas…" at bounding box center [321, 244] width 571 height 319
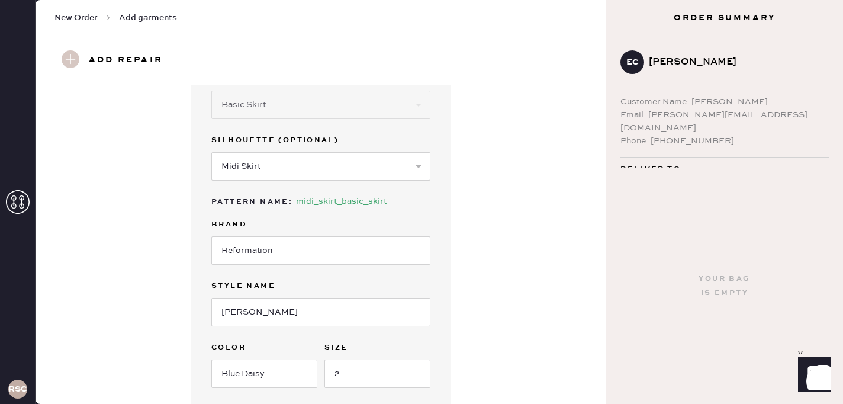
scroll to position [71, 0]
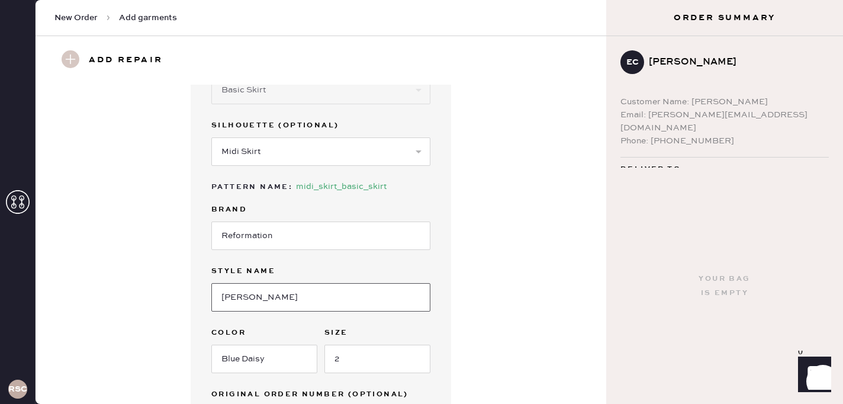
click at [265, 298] on input "Zoe SKirt" at bounding box center [320, 297] width 219 height 28
type input "Z"
type input "skirt"
click at [511, 175] on div "Garment details Garment Type Select Basic Skirt Jeans Leggings Pants Shorts Bas…" at bounding box center [321, 232] width 528 height 436
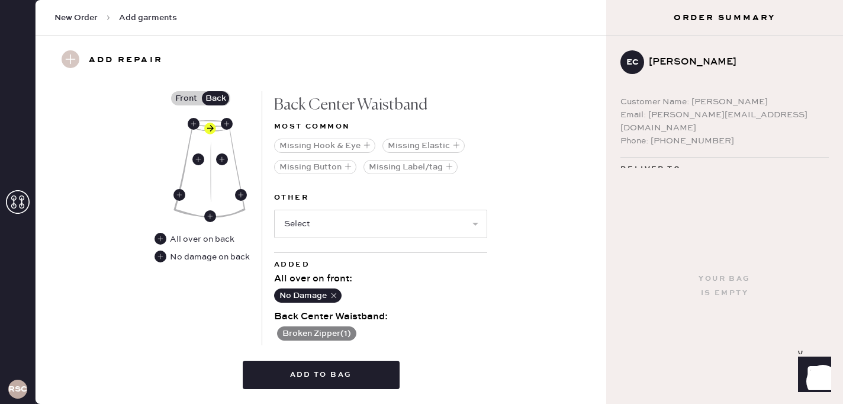
scroll to position [521, 0]
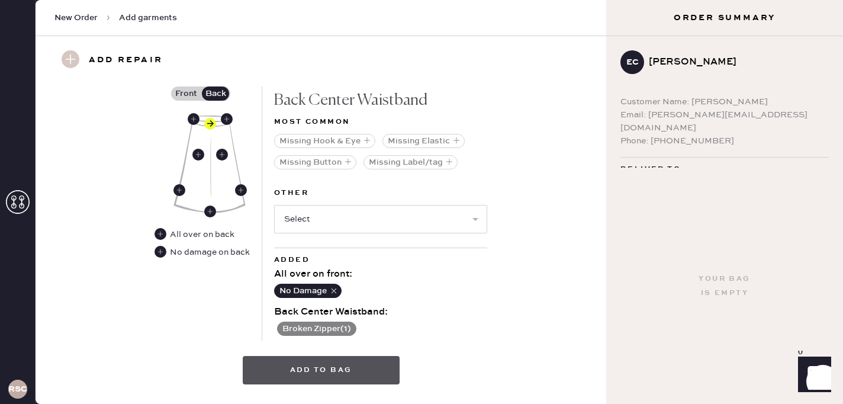
click at [323, 381] on button "Add to bag" at bounding box center [321, 370] width 157 height 28
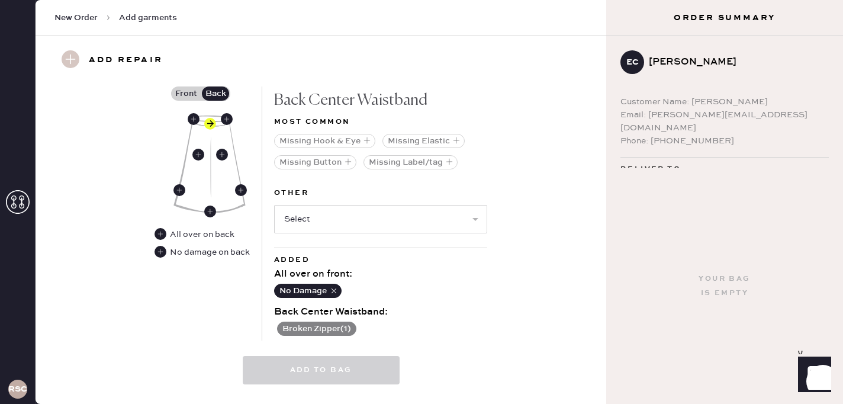
select select
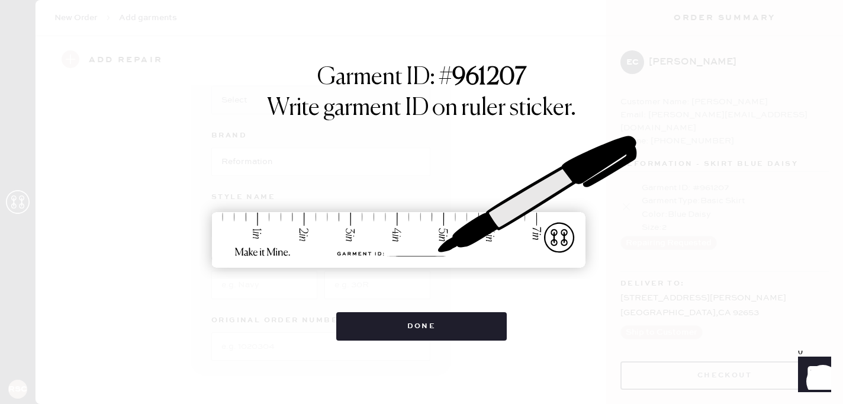
scroll to position [122, 0]
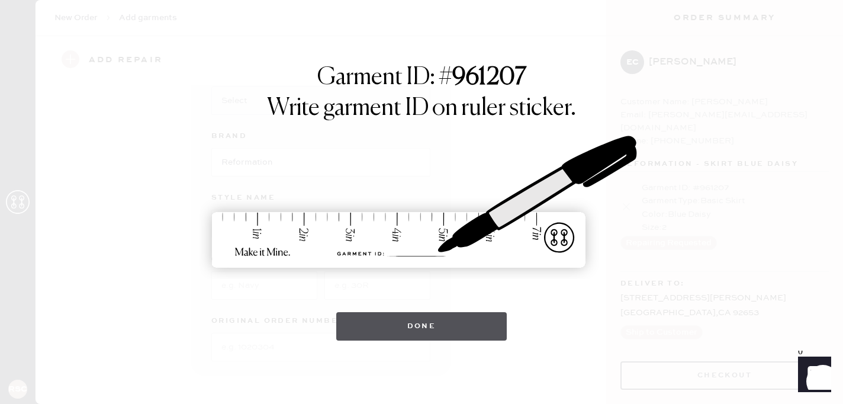
click at [406, 336] on button "Done" at bounding box center [421, 326] width 171 height 28
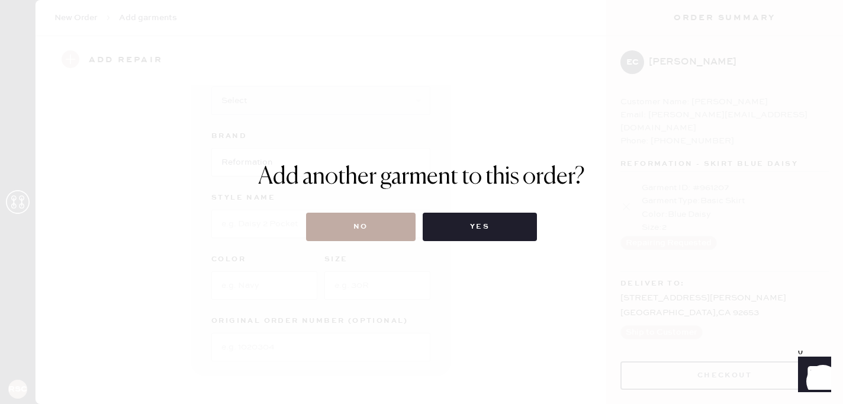
click at [378, 220] on button "No" at bounding box center [361, 227] width 110 height 28
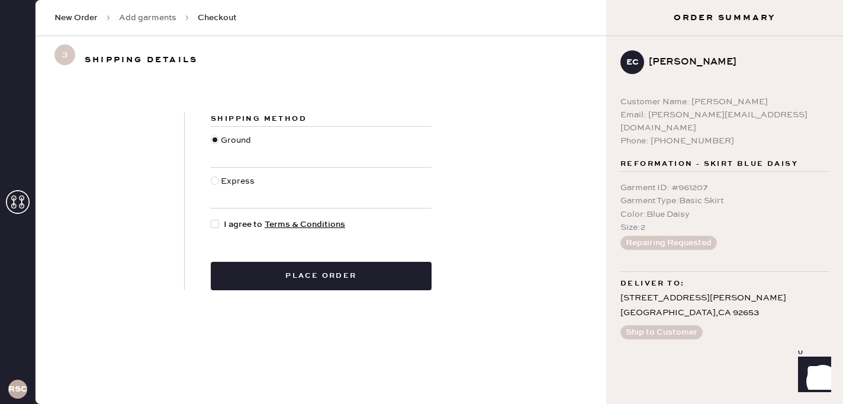
click at [214, 223] on div at bounding box center [215, 224] width 8 height 8
click at [211, 219] on input "I agree to Terms & Conditions" at bounding box center [211, 218] width 1 height 1
checkbox input "true"
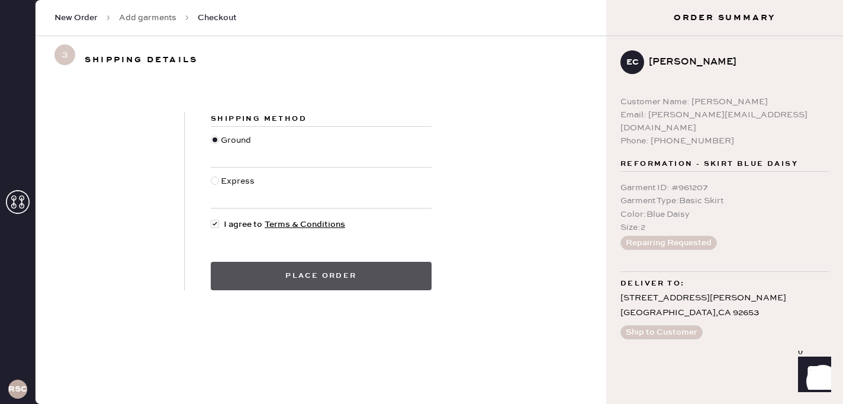
click at [271, 283] on button "Place order" at bounding box center [321, 276] width 221 height 28
